Goal: Answer question/provide support

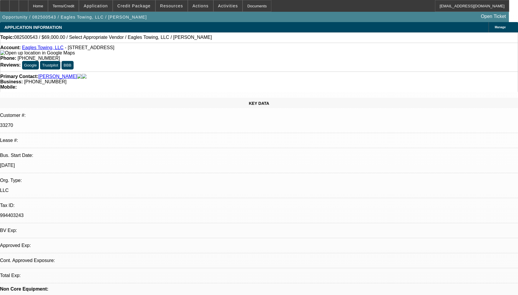
select select "0"
select select "2"
select select "0.1"
select select "4"
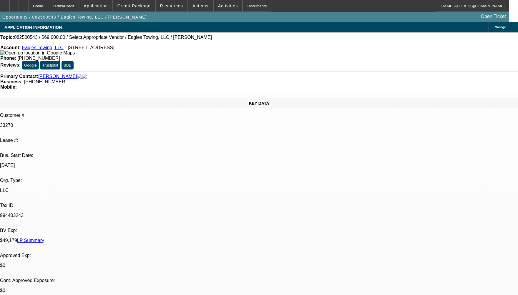
radio input "true"
paste textarea "CUSTOMER HAS 1 ACTIVE CONTRACT HE HAS MADE 10 PAYMENT SO FAR OUT OF WHICH 6 PAY…"
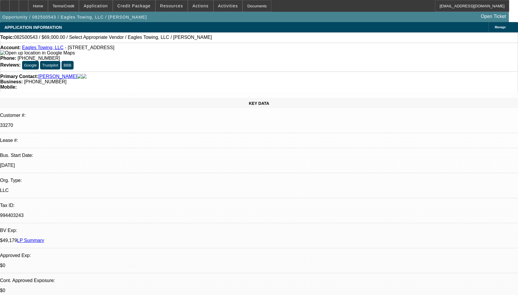
type textarea "CUSTOMER HAS 1 ACTIVE CONTRACT HE HAS MADE 10 PAYMENT SO FAR OUT OF WHICH 6 PAY…"
radio input "true"
select select "0"
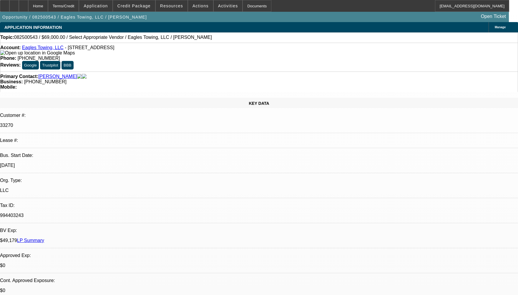
select select "2"
select select "0.1"
select select "1"
select select "2"
select select "4"
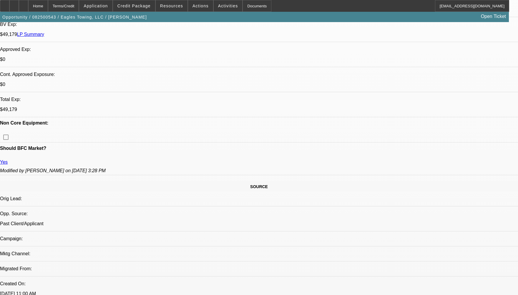
scroll to position [235, 0]
